Goal: Information Seeking & Learning: Learn about a topic

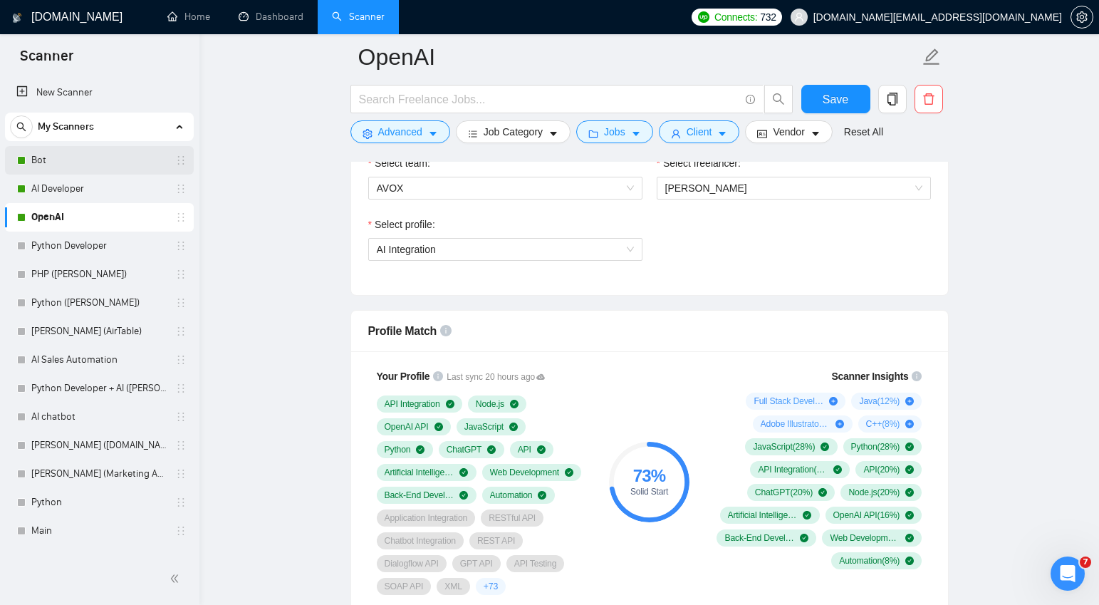
click at [77, 160] on link "Bot" at bounding box center [98, 160] width 135 height 28
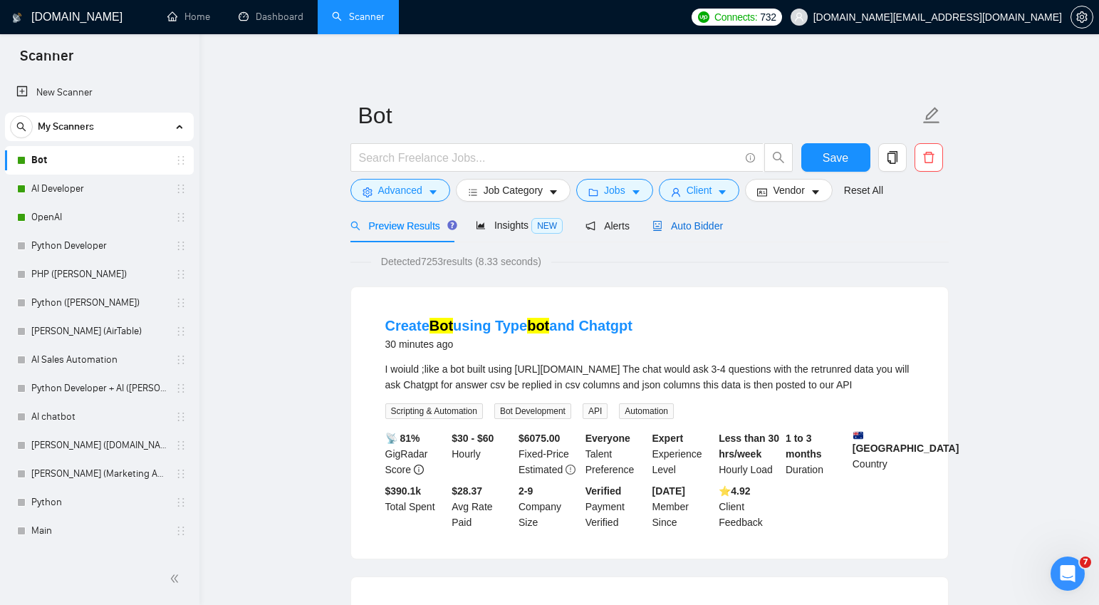
click at [695, 227] on span "Auto Bidder" at bounding box center [688, 225] width 71 height 11
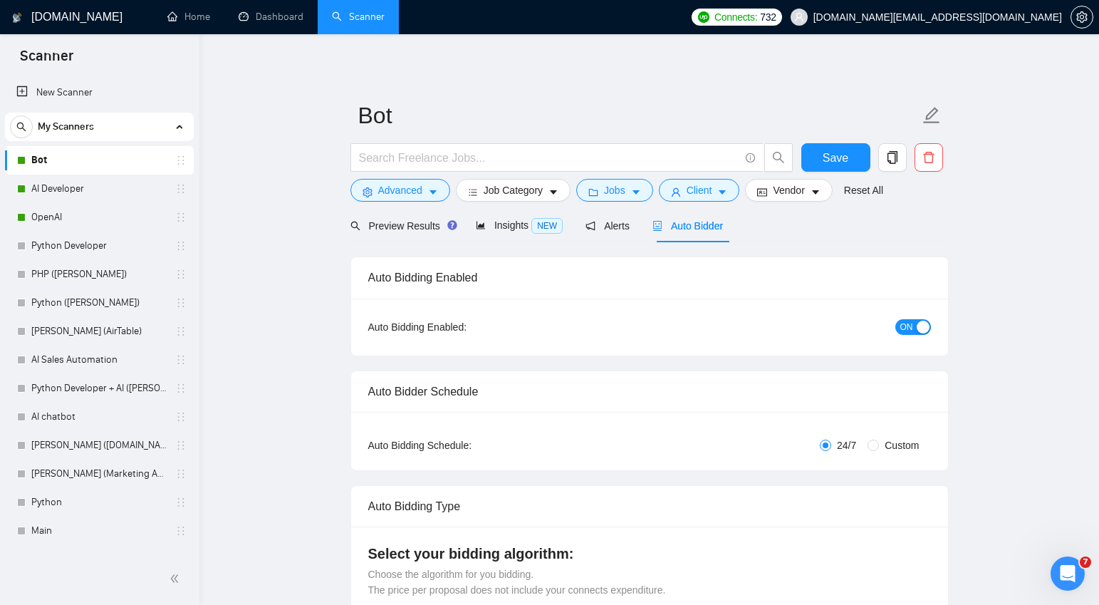
checkbox input "true"
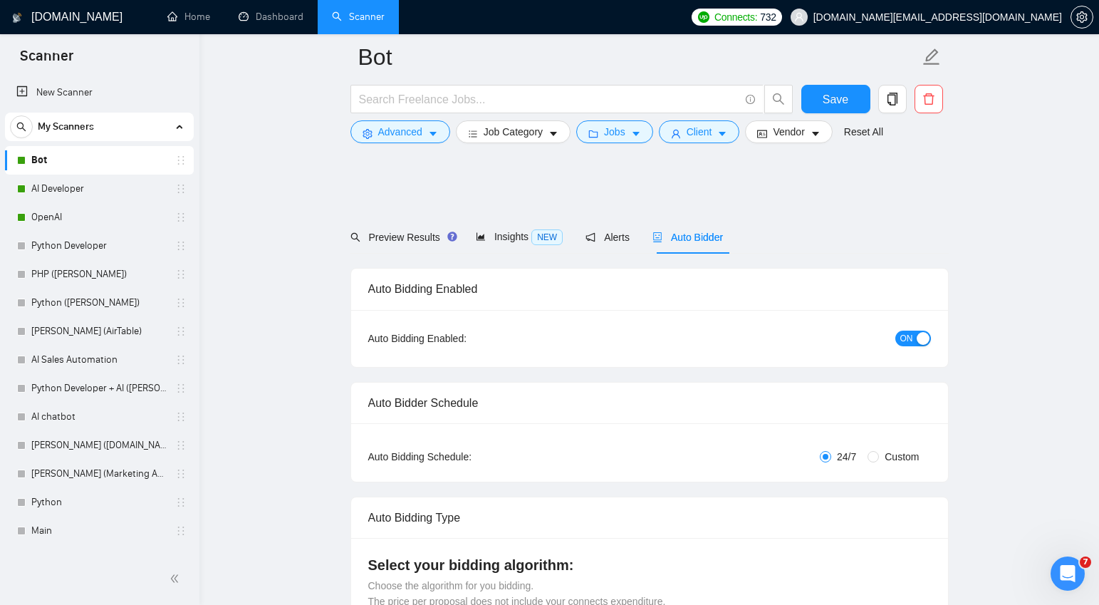
scroll to position [920, 0]
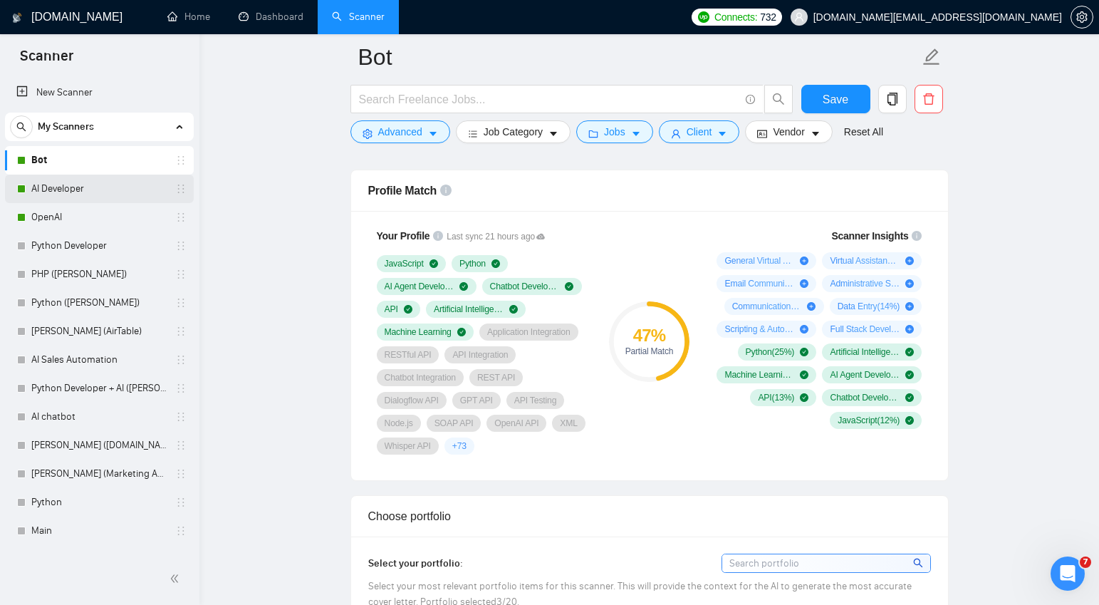
click at [73, 189] on link "AI Developer" at bounding box center [98, 189] width 135 height 28
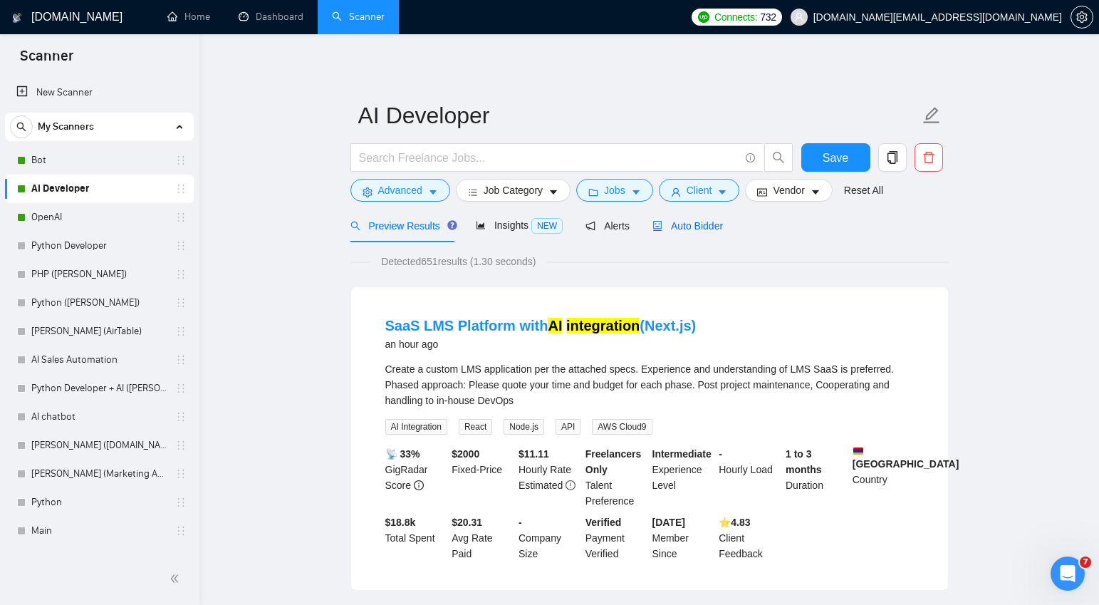
click at [694, 224] on span "Auto Bidder" at bounding box center [688, 225] width 71 height 11
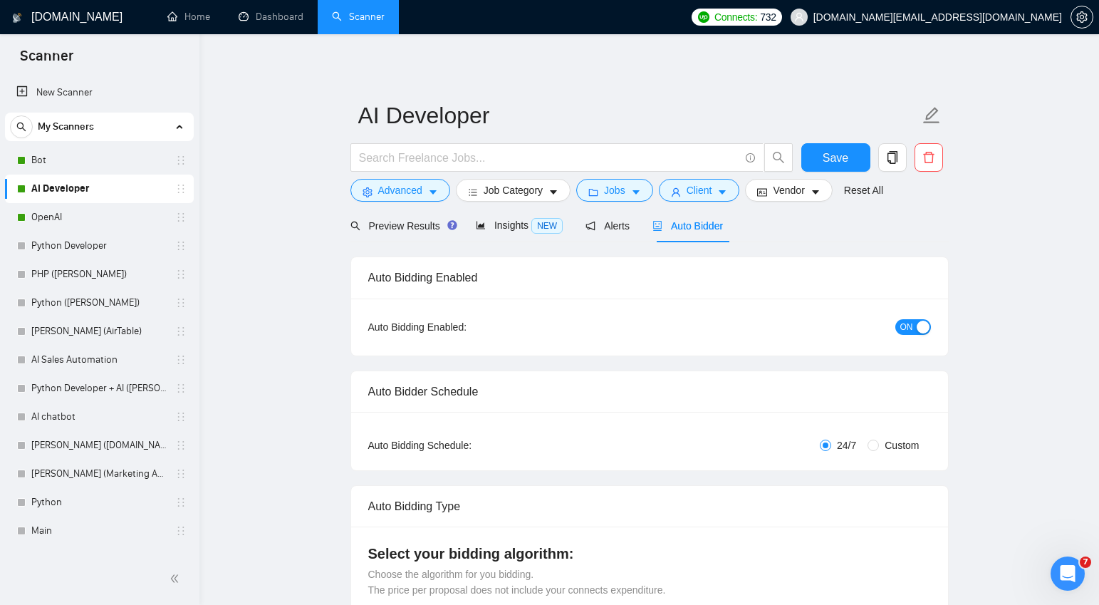
checkbox input "true"
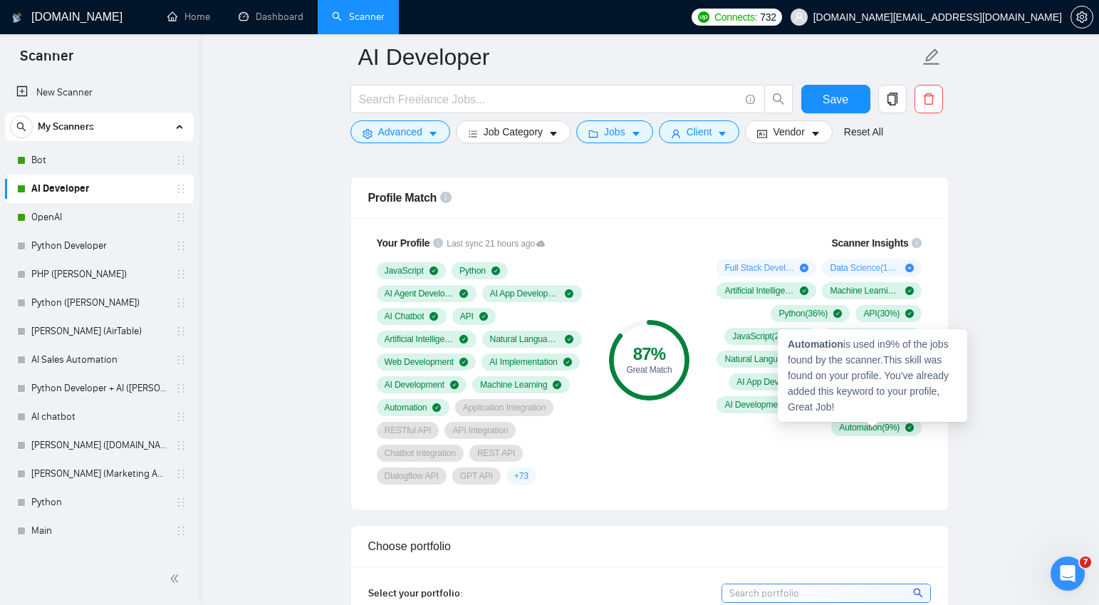
scroll to position [912, 0]
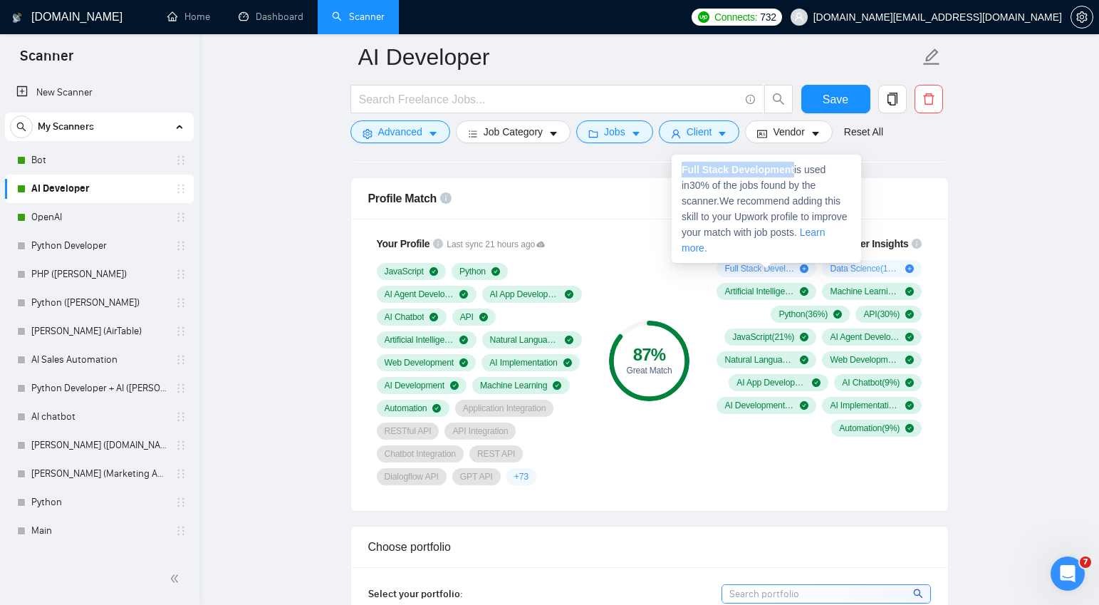
drag, startPoint x: 796, startPoint y: 167, endPoint x: 681, endPoint y: 166, distance: 115.4
click at [682, 166] on span "Full Stack Development is used in 30 % of the jobs found by the scanner. We rec…" at bounding box center [765, 209] width 166 height 90
copy strong "Full Stack Development"
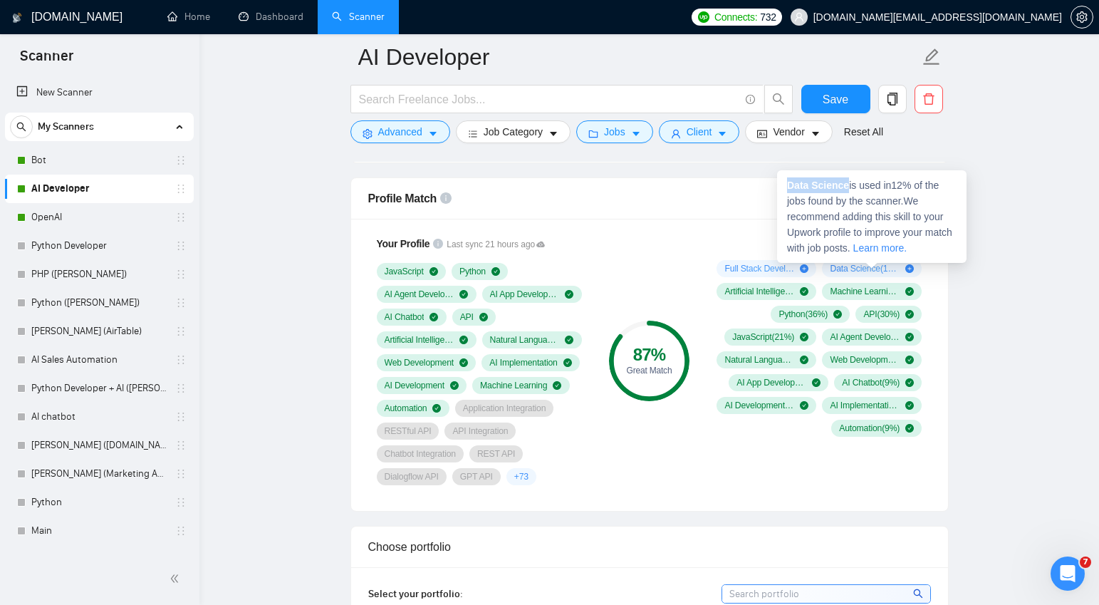
drag, startPoint x: 851, startPoint y: 183, endPoint x: 786, endPoint y: 180, distance: 64.9
click at [787, 180] on span "Data Science is used in 12 % of the jobs found by the scanner. We recommend add…" at bounding box center [869, 217] width 165 height 74
copy strong "Data Science"
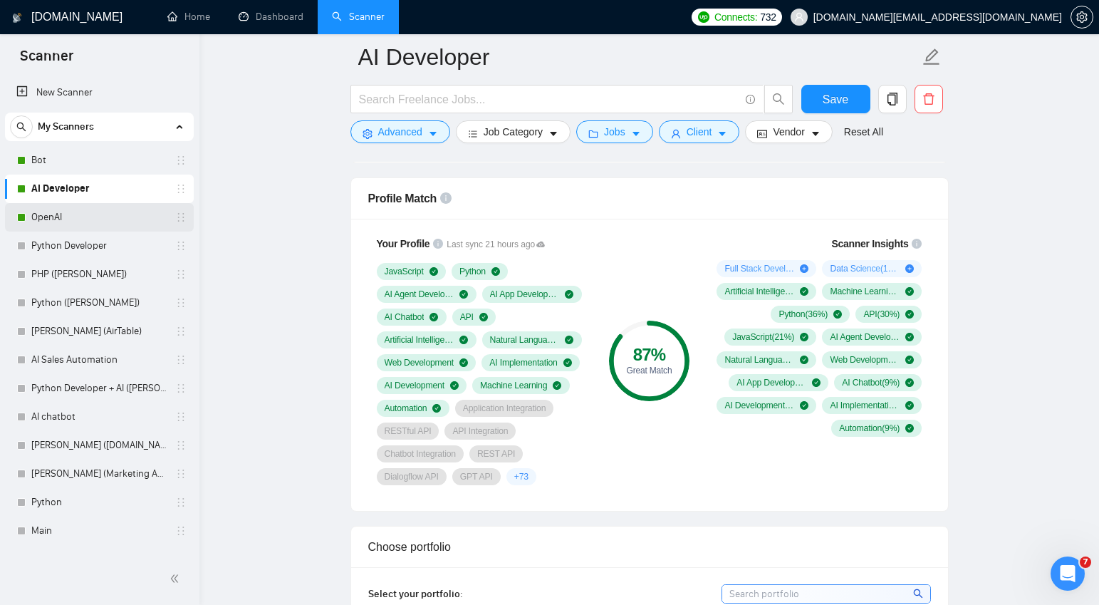
click at [51, 214] on link "OpenAI" at bounding box center [98, 217] width 135 height 28
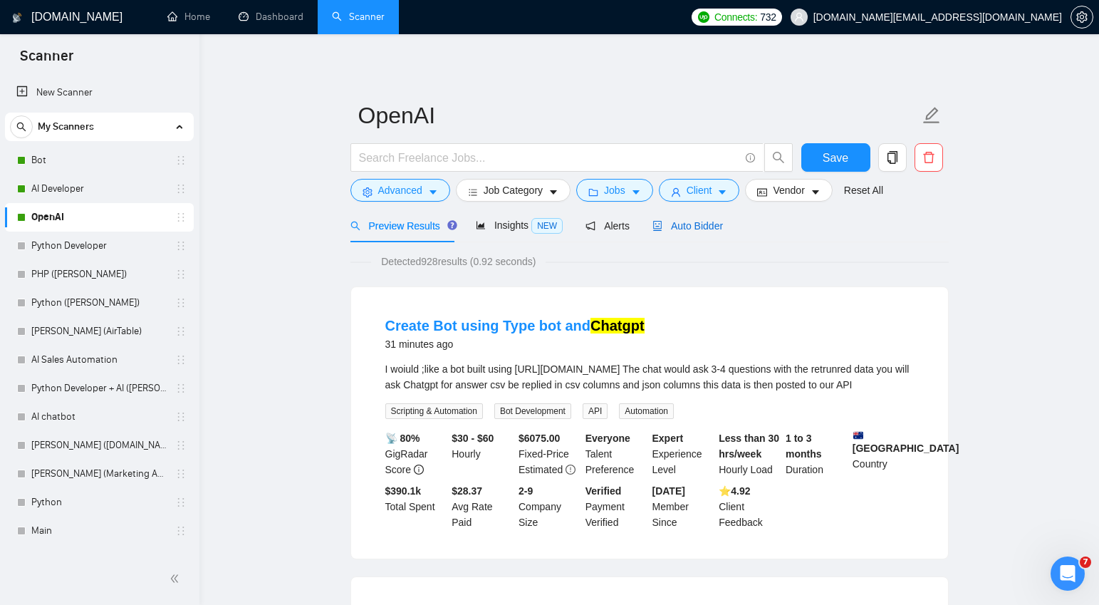
click at [714, 222] on span "Auto Bidder" at bounding box center [688, 225] width 71 height 11
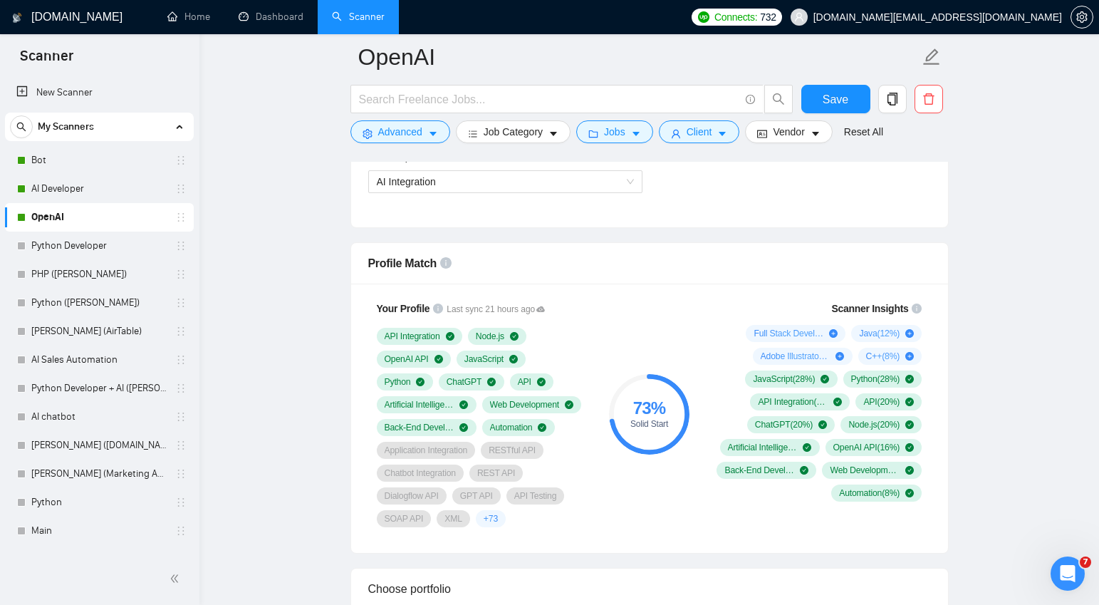
scroll to position [848, 0]
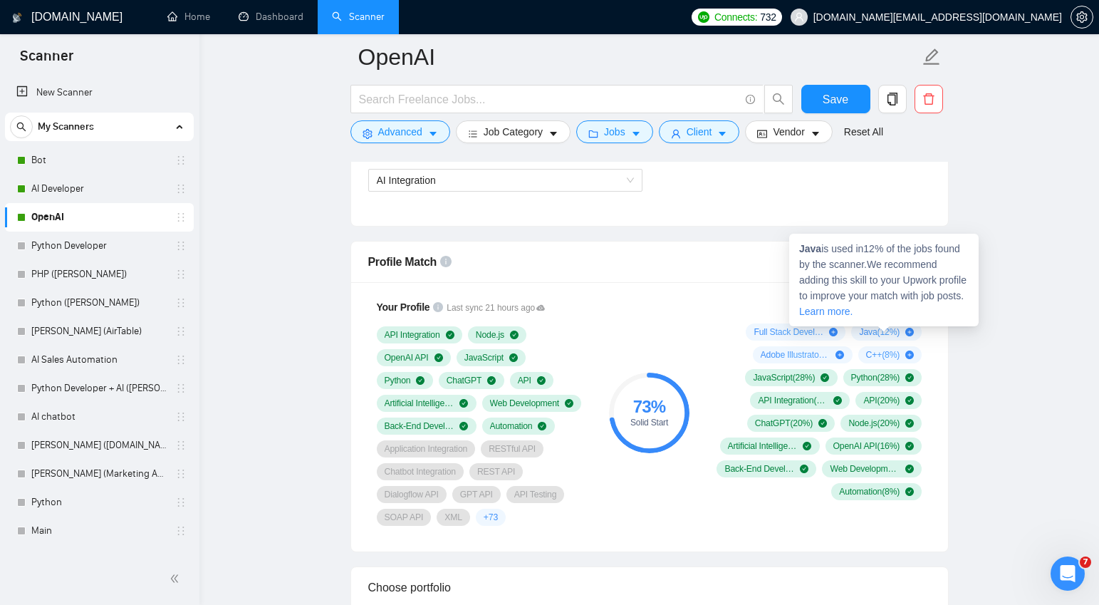
click at [808, 250] on strong "Java" at bounding box center [810, 248] width 22 height 11
copy strong "Java"
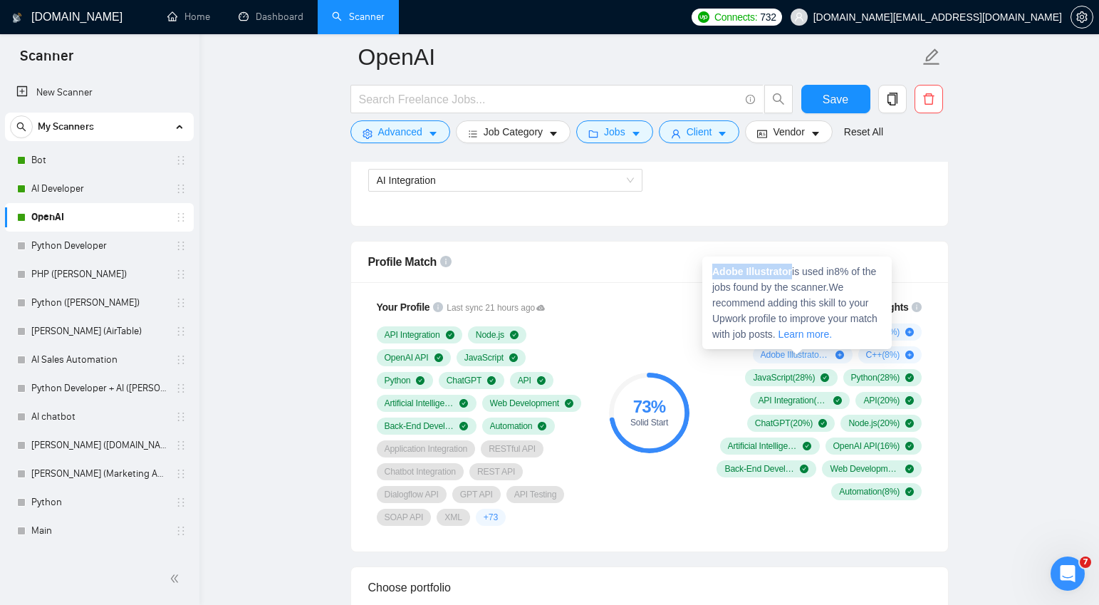
drag, startPoint x: 794, startPoint y: 267, endPoint x: 714, endPoint y: 268, distance: 79.8
click at [714, 268] on span "Adobe Illustrator is used in 8 % of the jobs found by the scanner. We recommend…" at bounding box center [794, 303] width 165 height 74
copy strong "Adobe Illustrator"
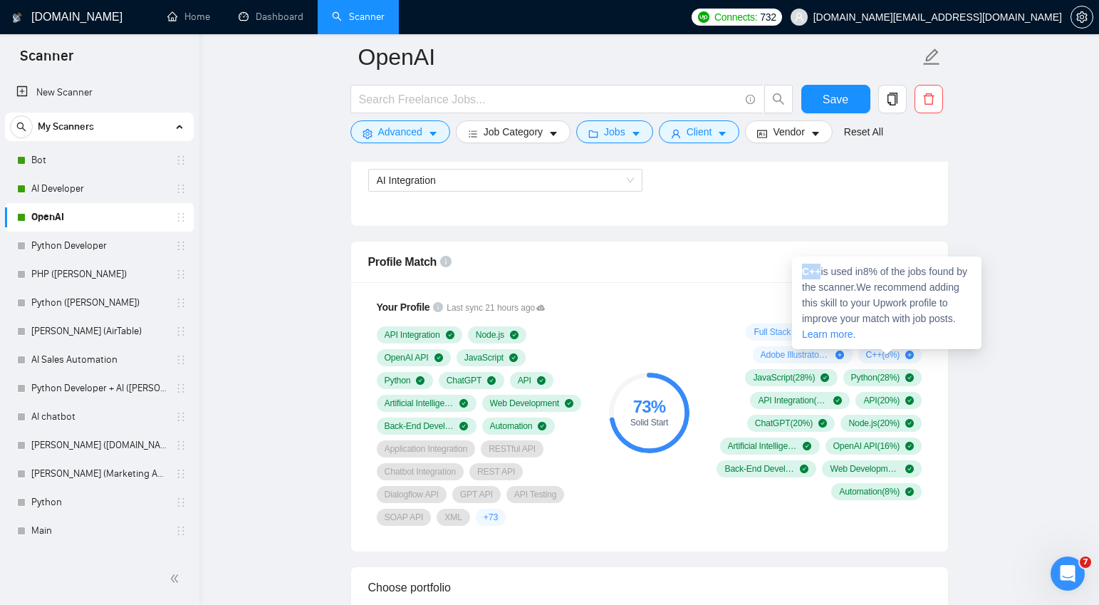
drag, startPoint x: 822, startPoint y: 270, endPoint x: 806, endPoint y: 269, distance: 16.4
click at [806, 269] on span "C++ is used in 8 % of the jobs found by the scanner. We recommend adding this s…" at bounding box center [884, 303] width 165 height 74
copy strong "C++"
